Goal: Task Accomplishment & Management: Manage account settings

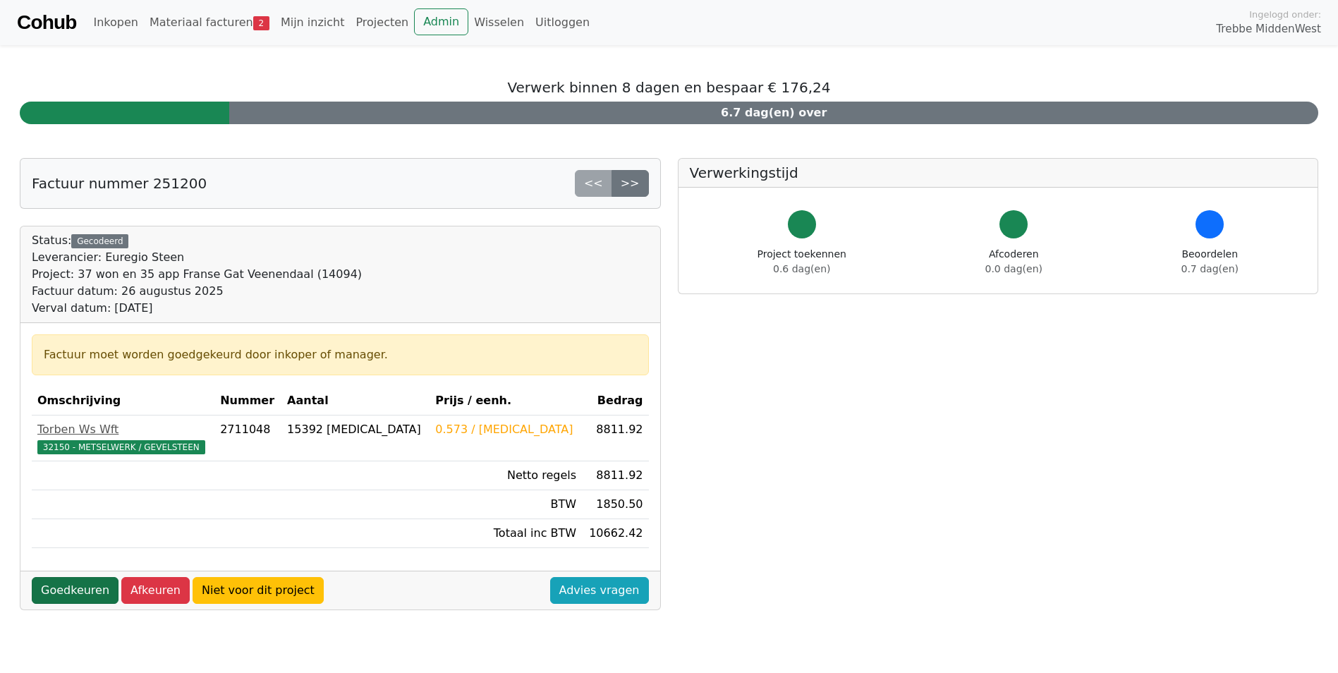
click at [74, 593] on link "Goedkeuren" at bounding box center [75, 590] width 87 height 27
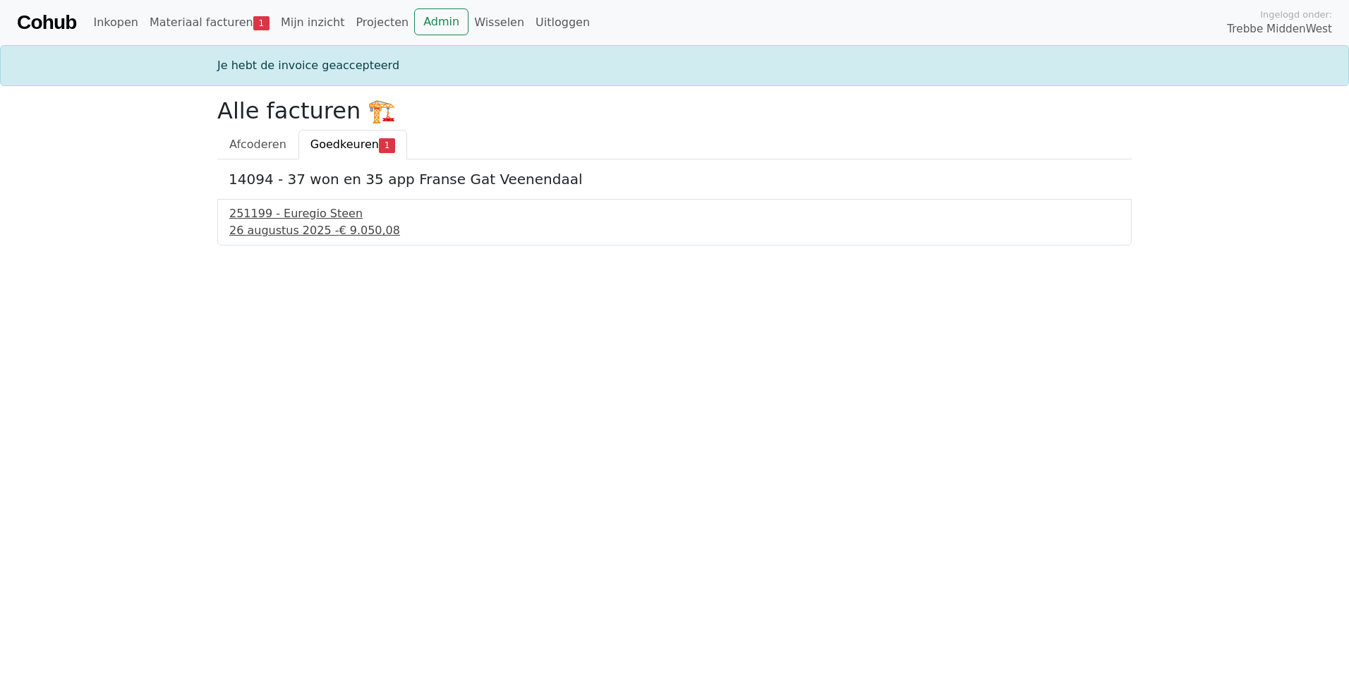
click at [339, 228] on span "€ 9.050,08" at bounding box center [369, 230] width 61 height 13
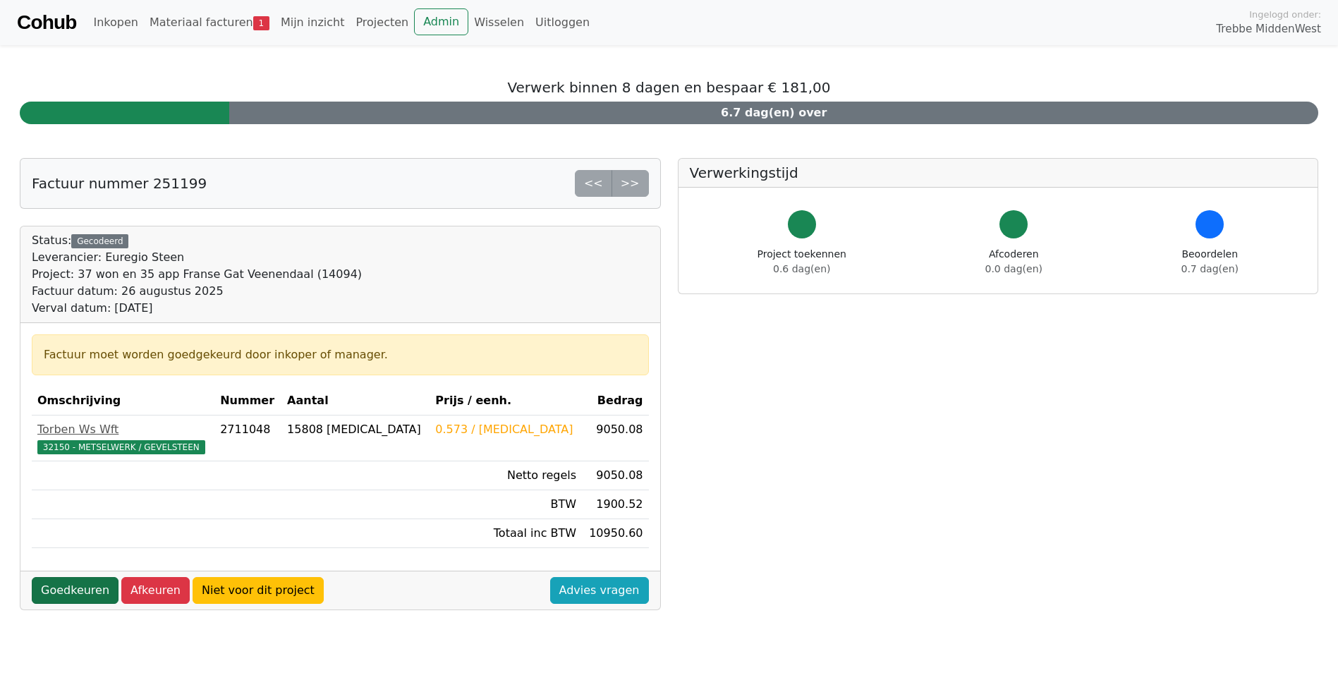
click at [80, 585] on link "Goedkeuren" at bounding box center [75, 590] width 87 height 27
